Goal: Task Accomplishment & Management: Manage account settings

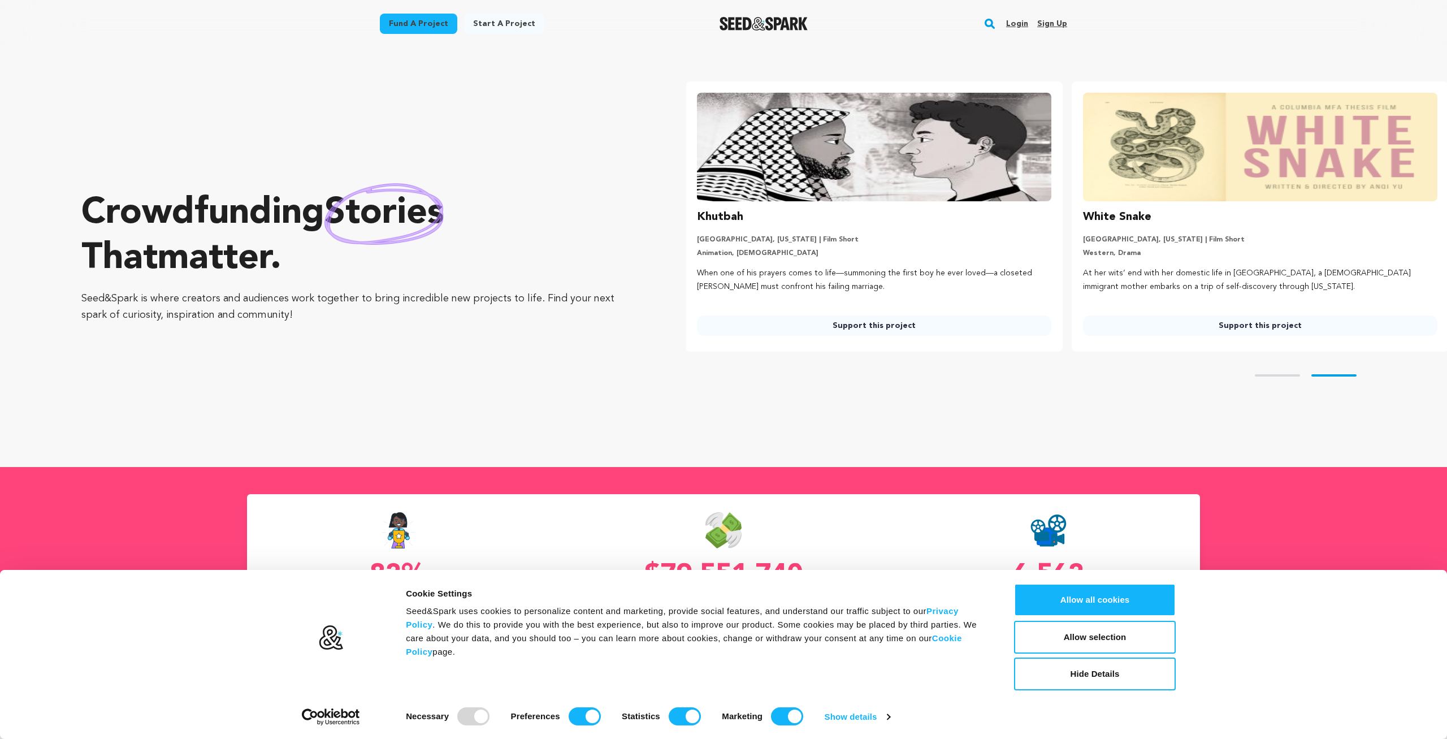
scroll to position [0, 395]
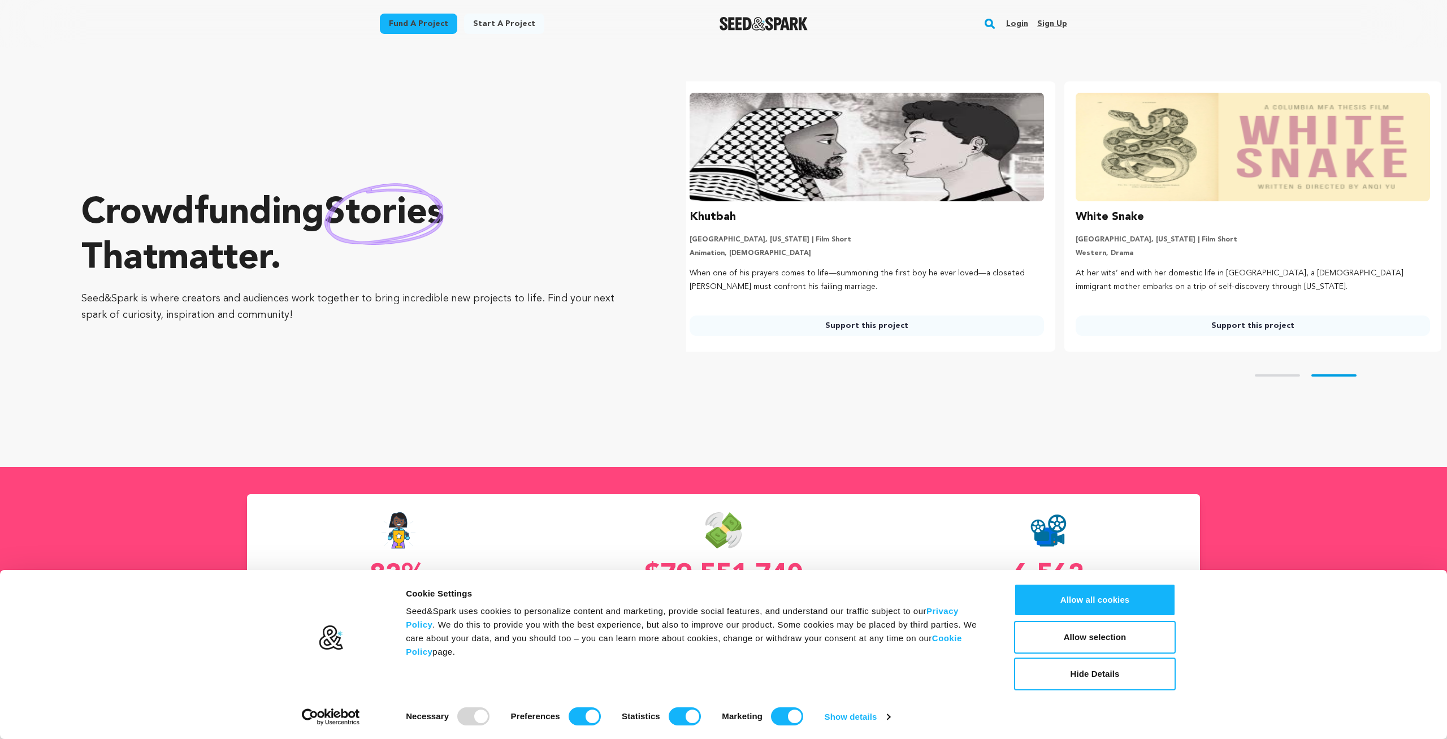
click at [1019, 24] on link "Login" at bounding box center [1017, 24] width 22 height 18
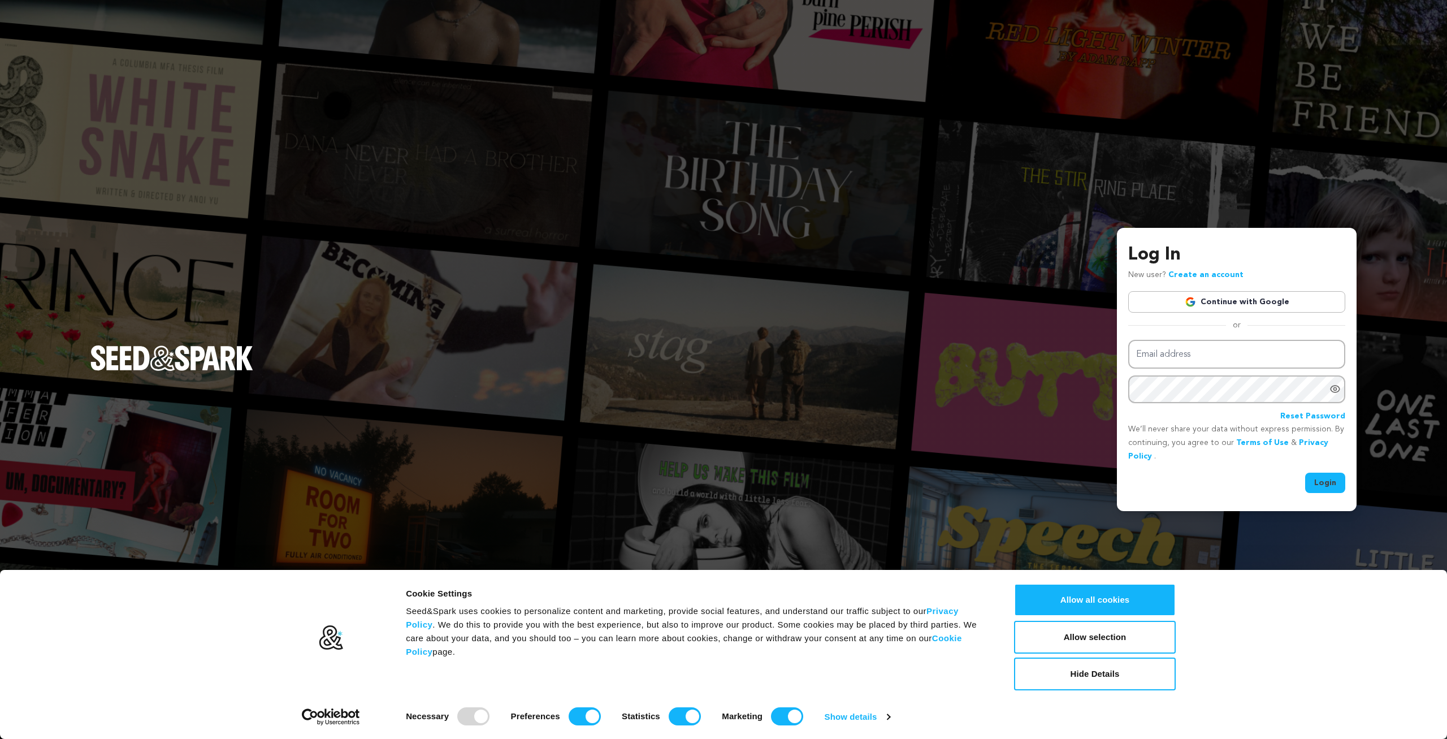
click at [1202, 300] on link "Continue with Google" at bounding box center [1236, 301] width 217 height 21
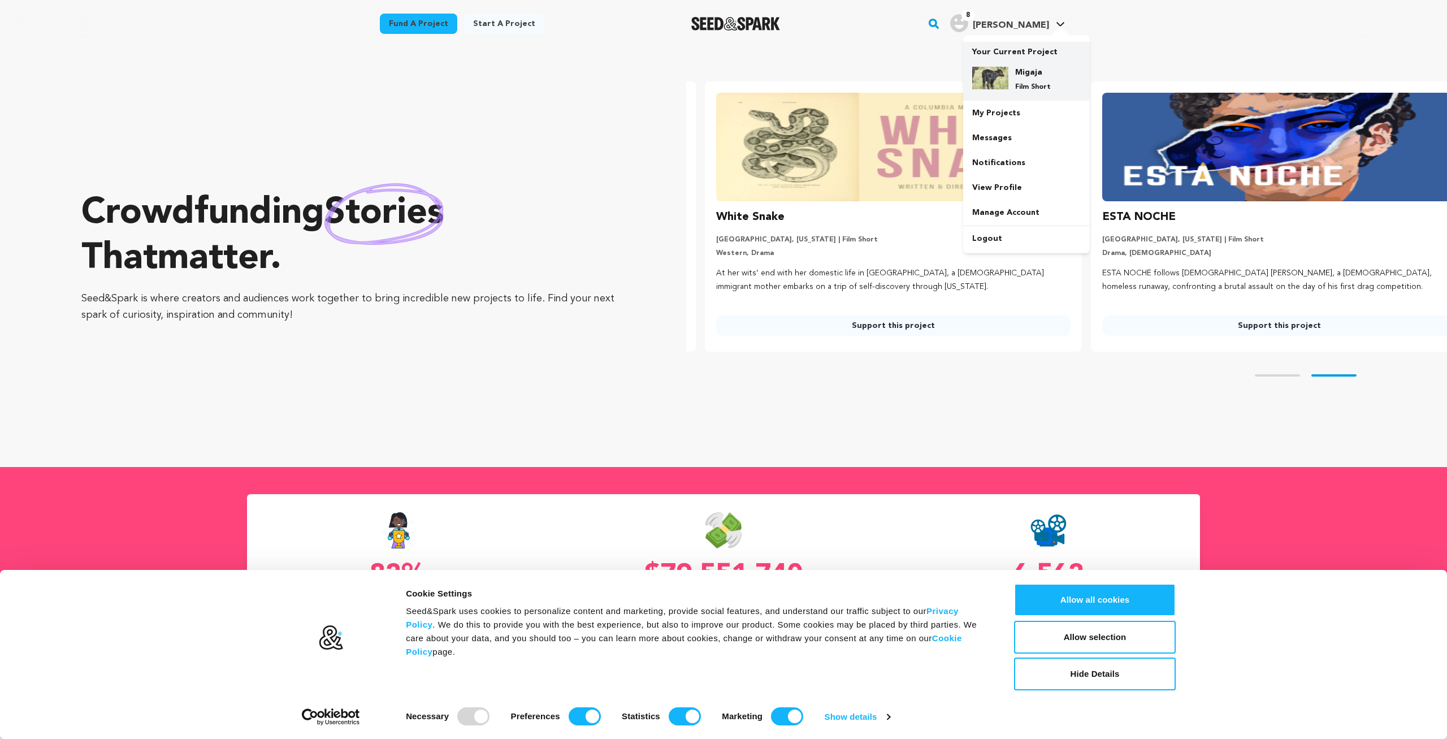
click at [985, 92] on div "Migaja Film Short" at bounding box center [1026, 79] width 109 height 43
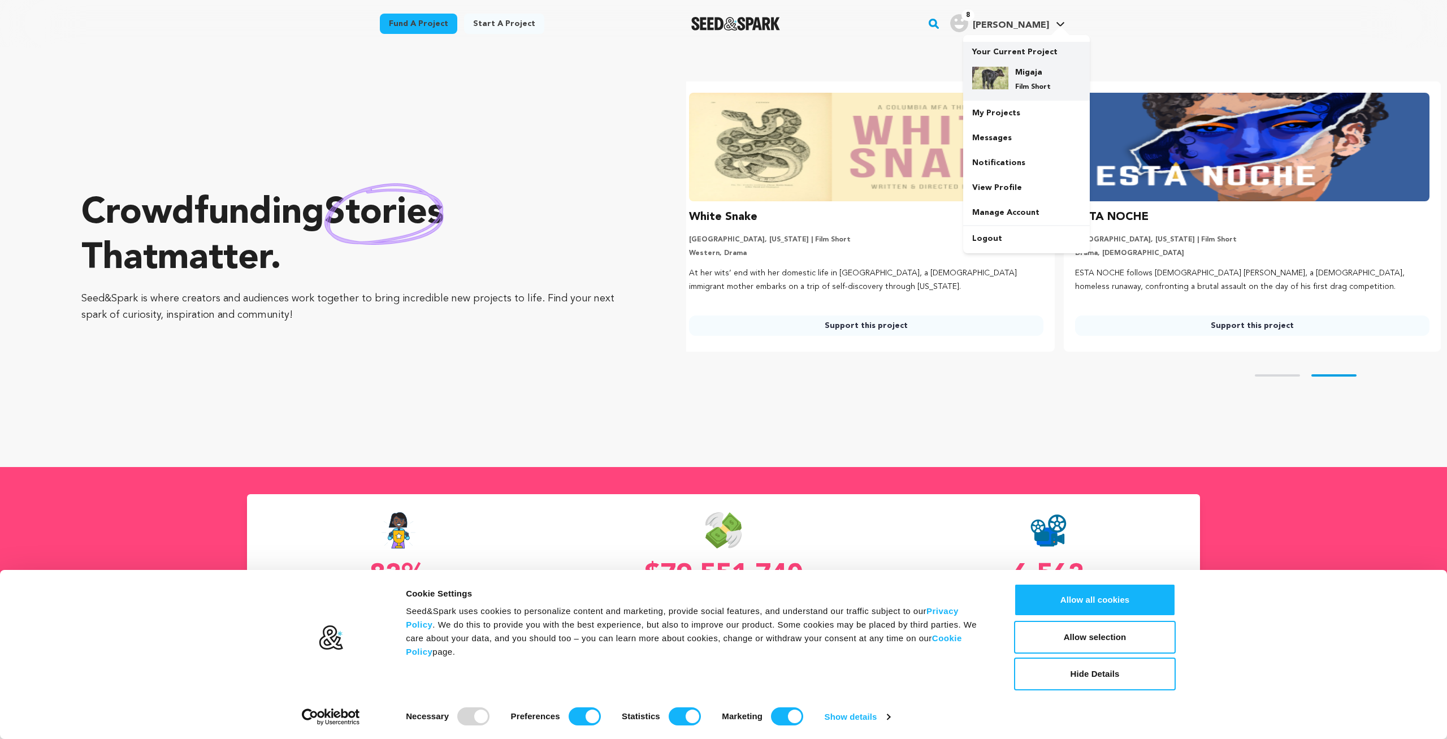
scroll to position [0, 395]
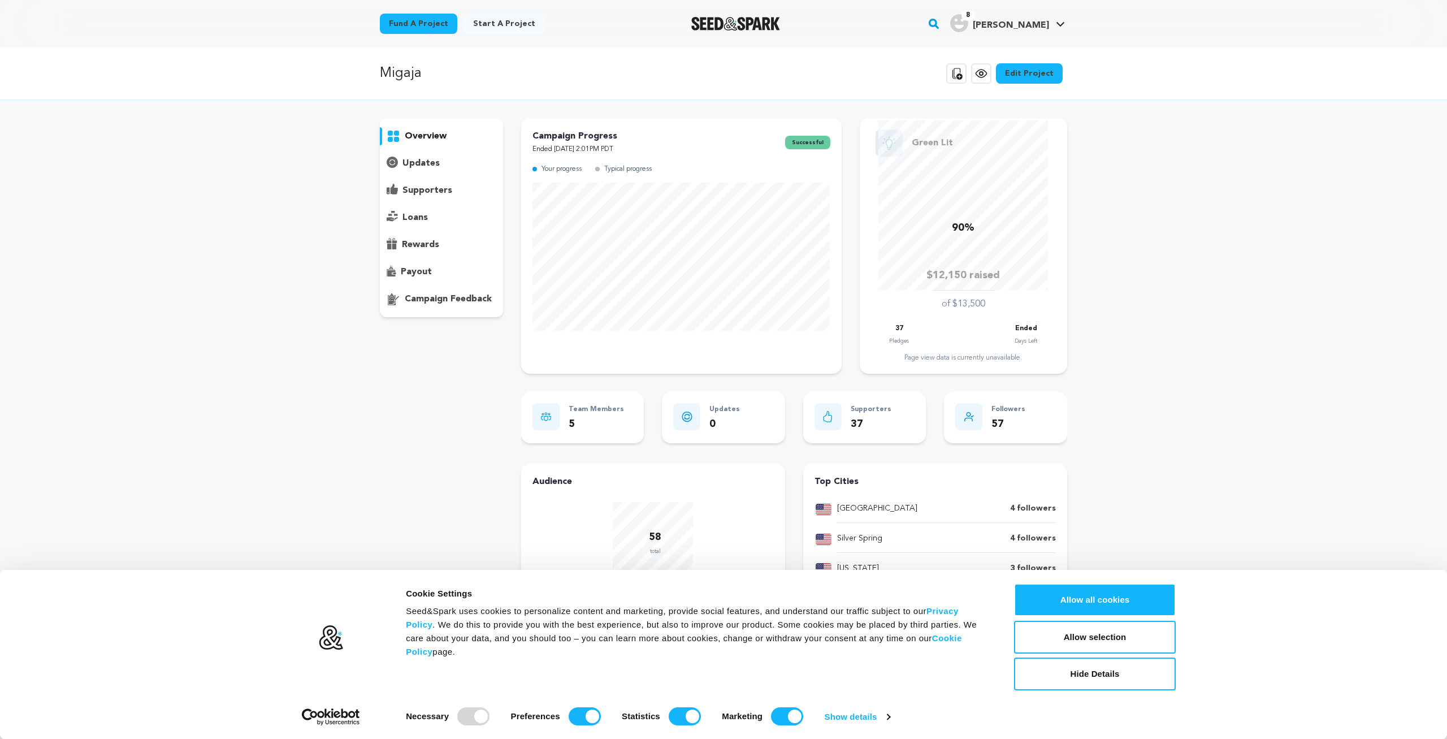
click at [412, 270] on p "payout" at bounding box center [416, 272] width 31 height 14
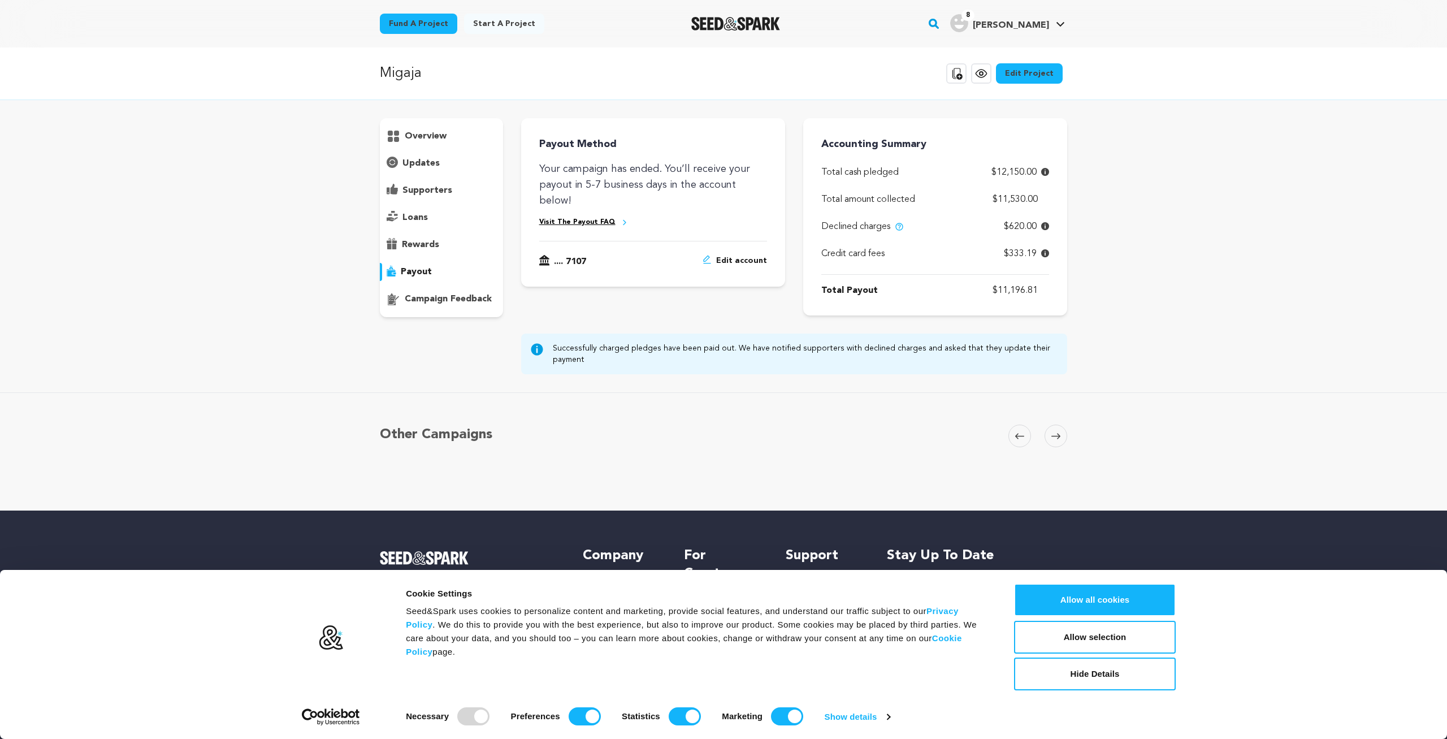
click at [1044, 227] on icon at bounding box center [1045, 226] width 8 height 8
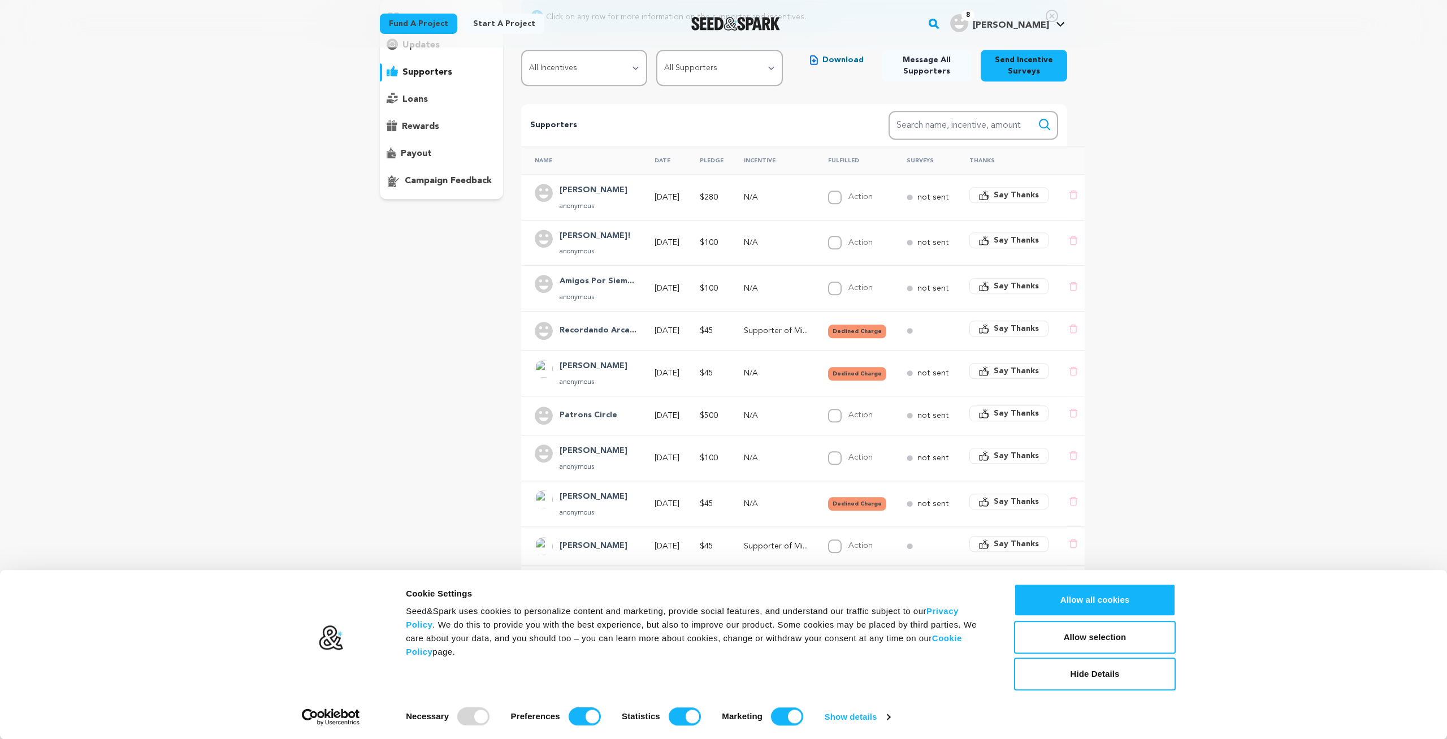
scroll to position [118, 0]
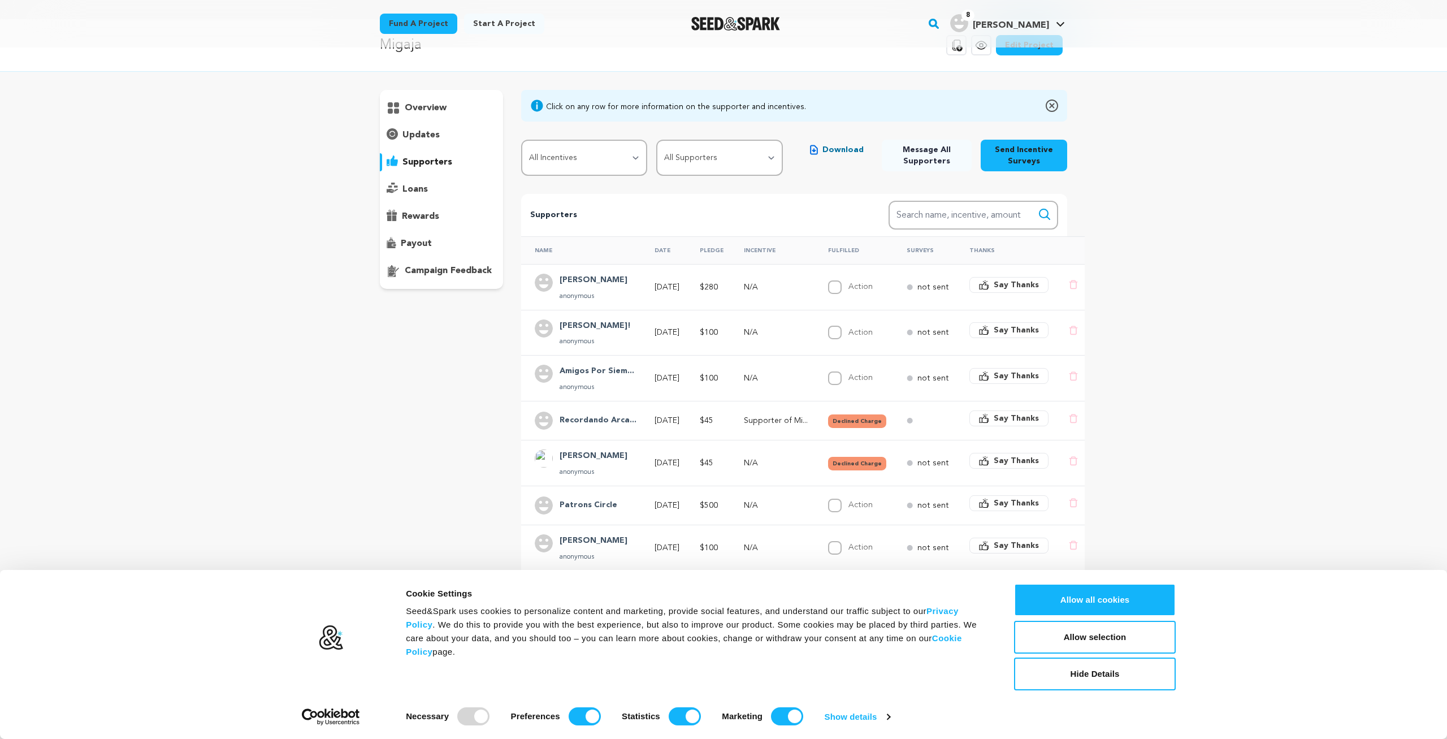
scroll to position [59, 0]
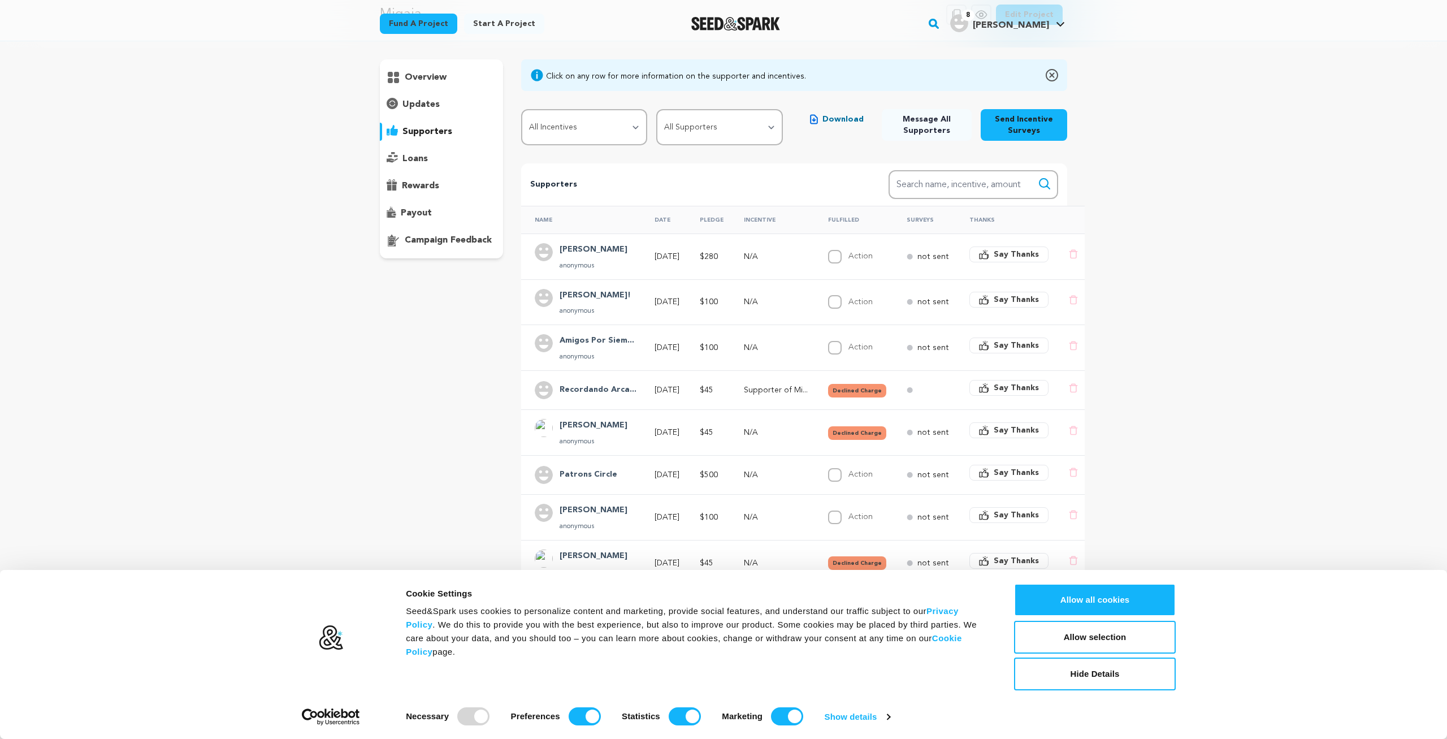
click at [409, 213] on p "payout" at bounding box center [416, 213] width 31 height 14
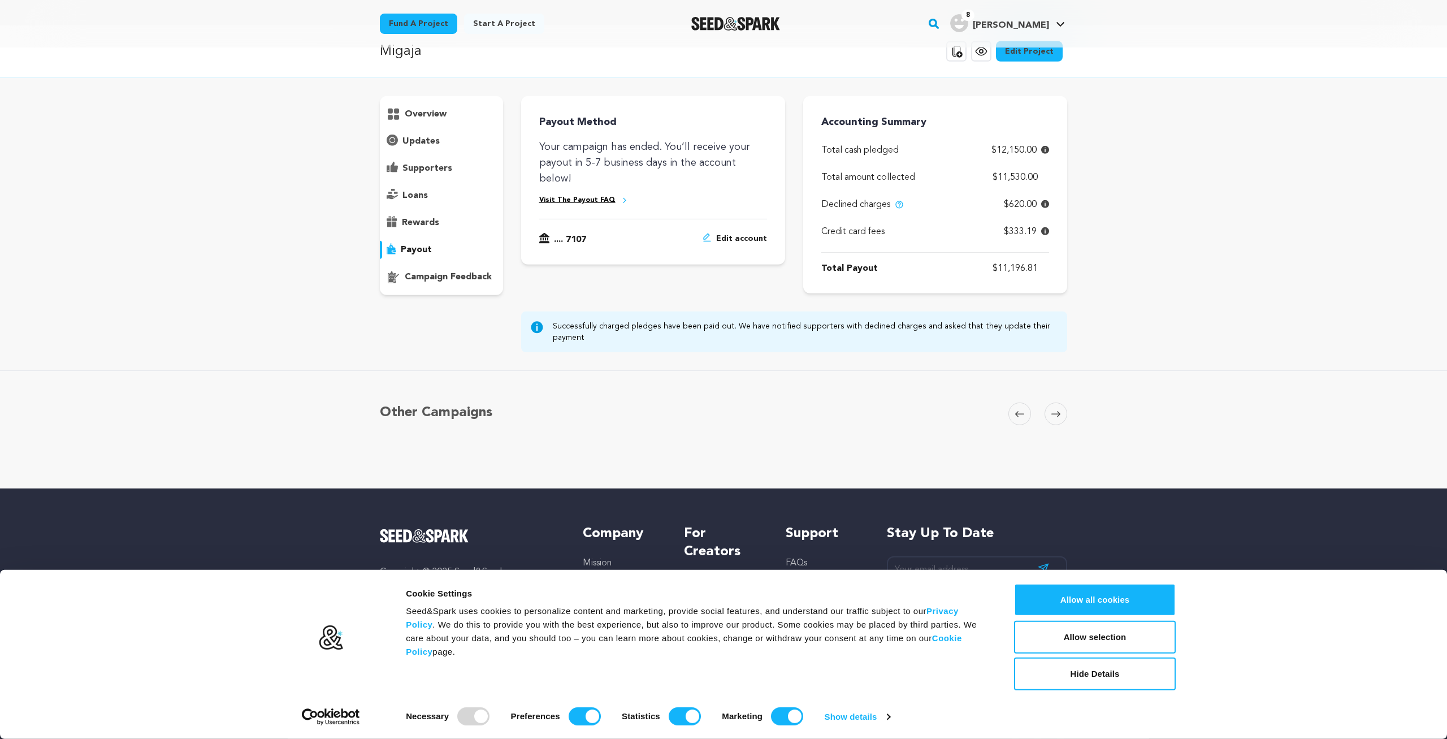
scroll to position [0, 0]
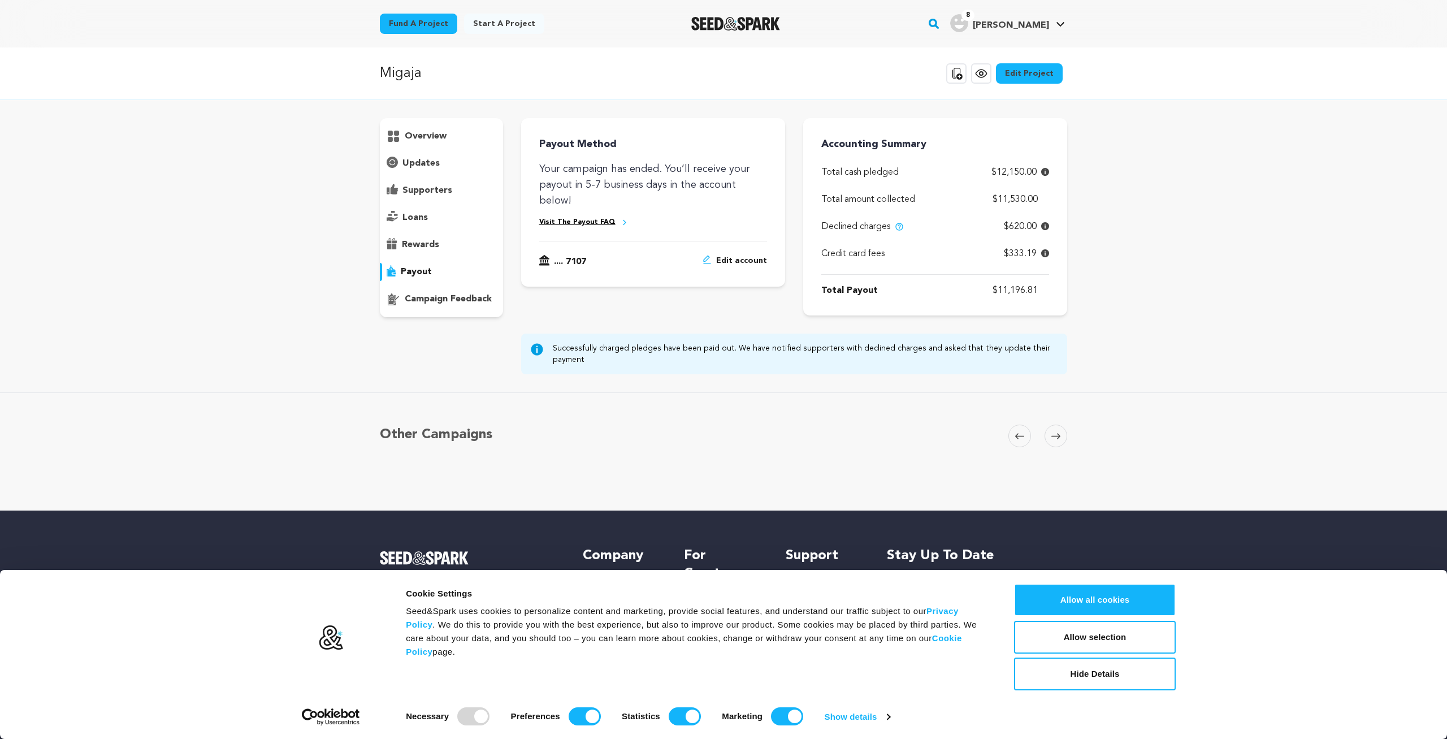
click at [431, 136] on p "overview" at bounding box center [426, 136] width 42 height 14
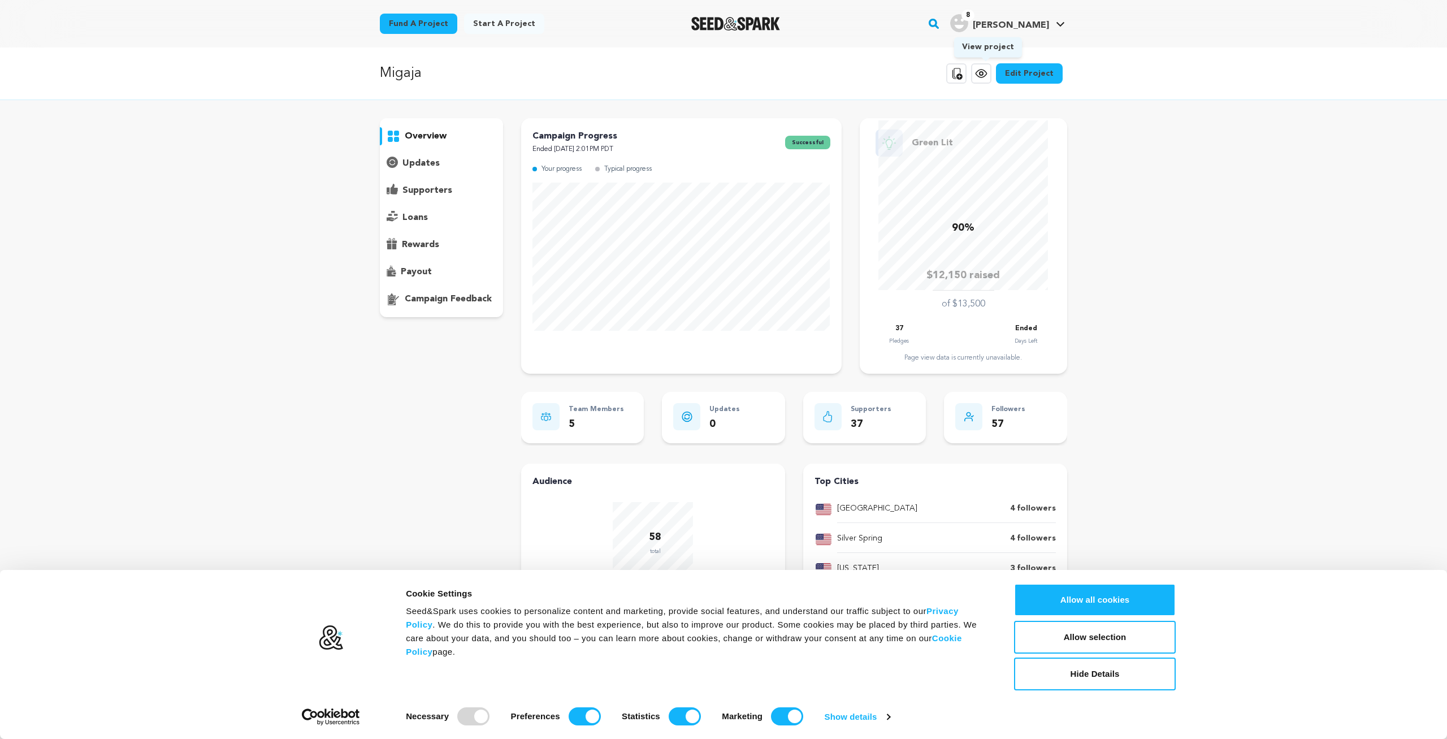
click at [983, 75] on icon at bounding box center [982, 74] width 14 height 14
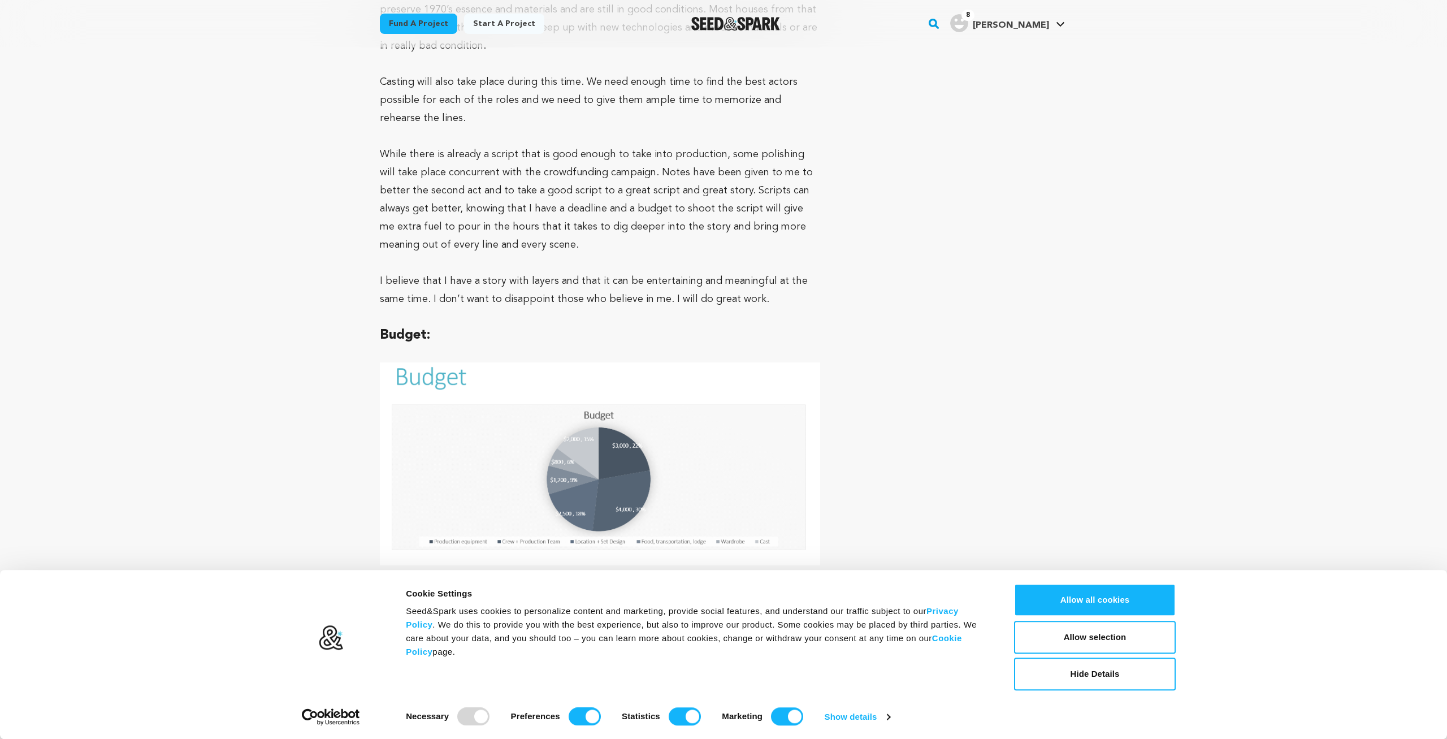
scroll to position [3175, 0]
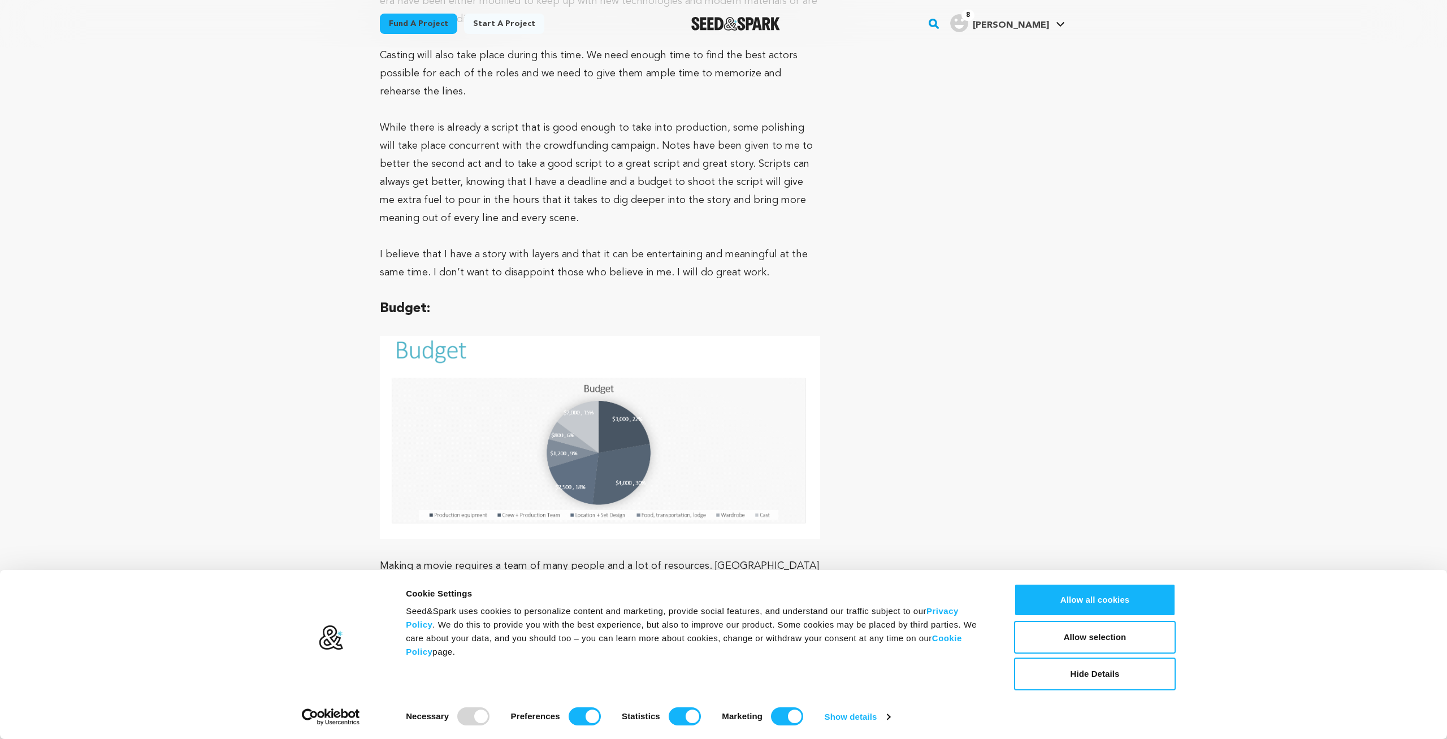
click at [598, 368] on img at bounding box center [600, 437] width 440 height 203
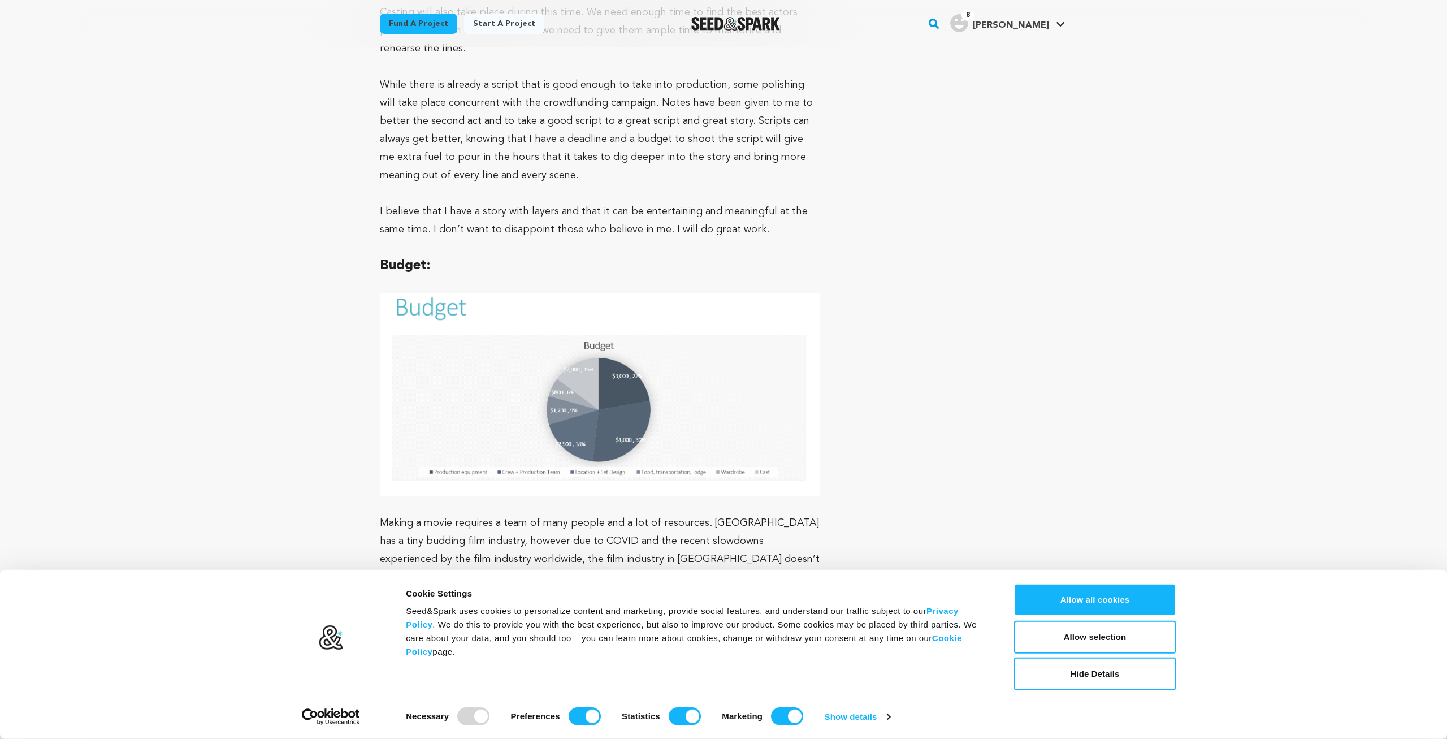
scroll to position [3173, 0]
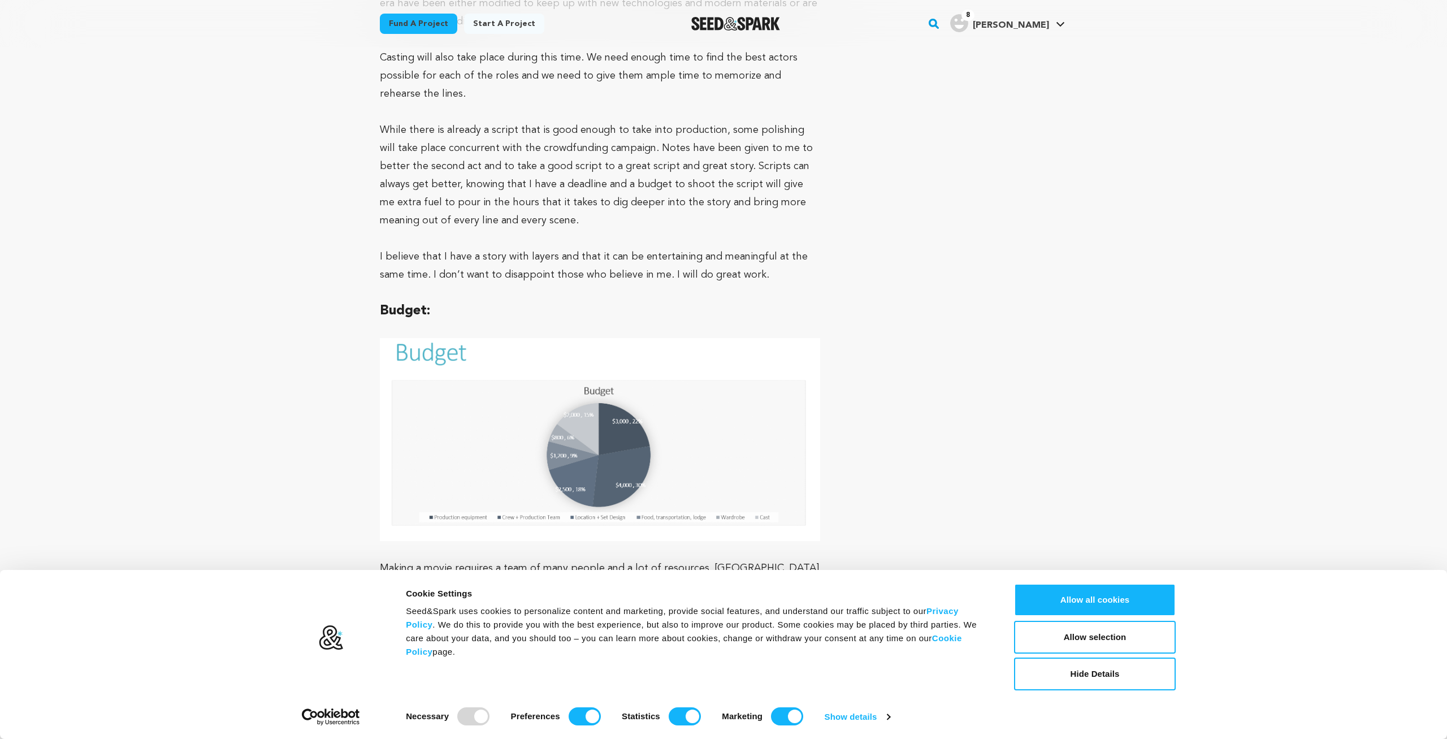
click at [712, 559] on p "Making a movie requires a team of many people and a lot of resources. [GEOGRAPH…" at bounding box center [600, 613] width 440 height 109
click at [1080, 607] on button "Allow all cookies" at bounding box center [1095, 599] width 162 height 33
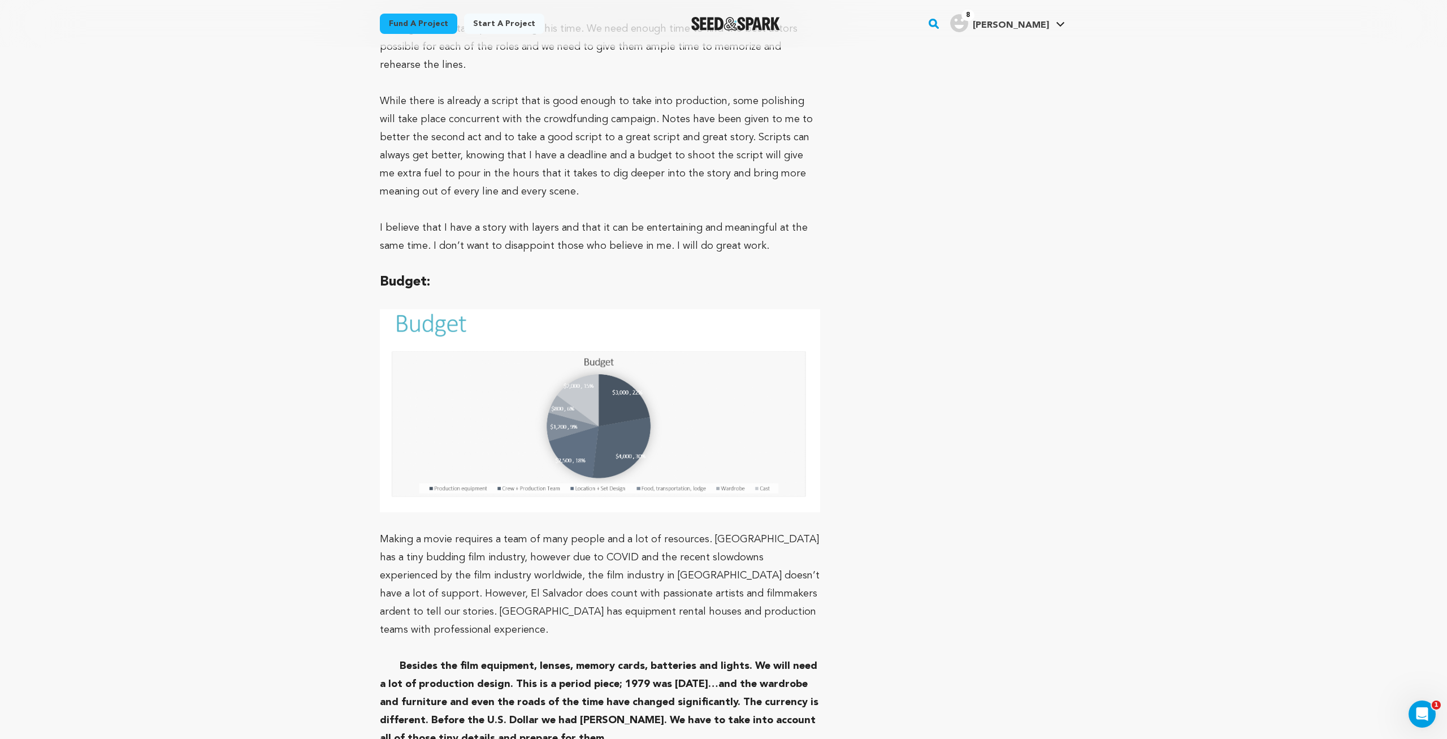
scroll to position [3232, 0]
